Goal: Transaction & Acquisition: Purchase product/service

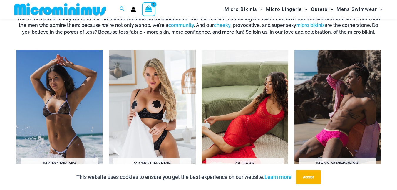
scroll to position [407, 0]
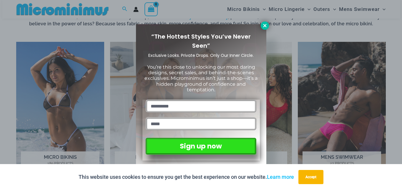
click at [266, 27] on icon at bounding box center [264, 25] width 3 height 3
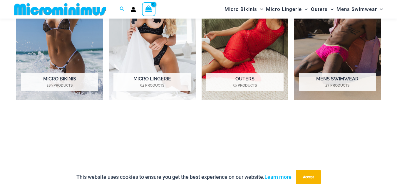
scroll to position [495, 0]
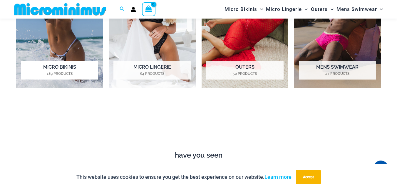
click at [71, 70] on h2 "Micro Bikinis 189 Products" at bounding box center [59, 70] width 77 height 18
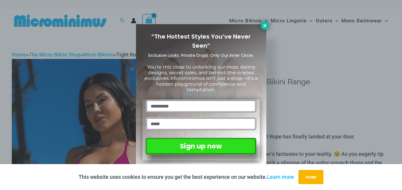
click at [265, 27] on icon at bounding box center [264, 25] width 5 height 5
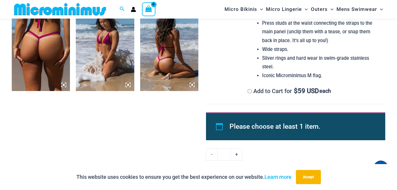
scroll to position [436, 0]
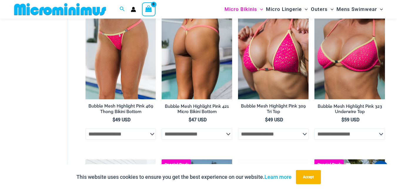
scroll to position [891, 0]
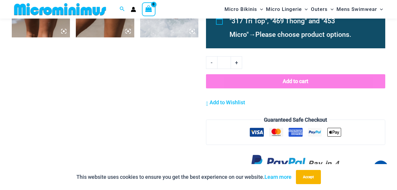
scroll to position [671, 0]
